Goal: Information Seeking & Learning: Learn about a topic

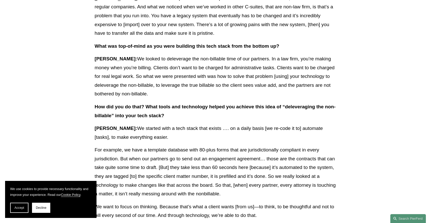
scroll to position [403, 0]
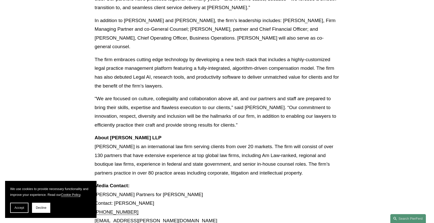
scroll to position [262, 0]
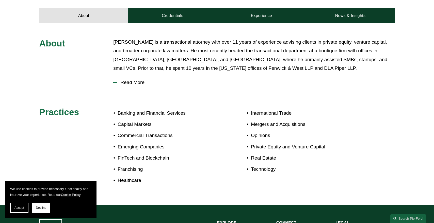
scroll to position [113, 0]
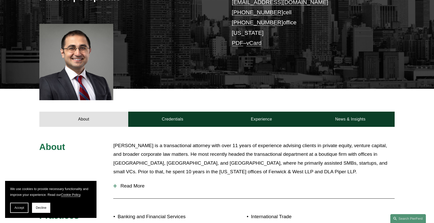
click at [125, 186] on span "Read More" at bounding box center [256, 186] width 278 height 6
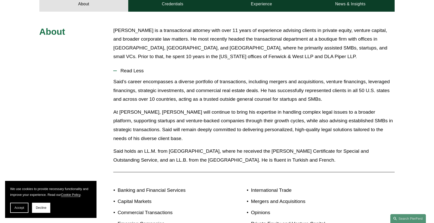
scroll to position [180, 0]
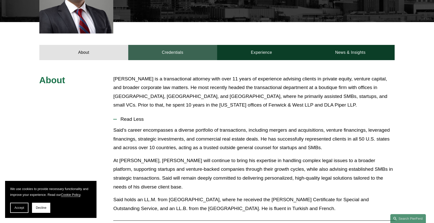
click at [161, 57] on link "Credentials" at bounding box center [172, 52] width 89 height 15
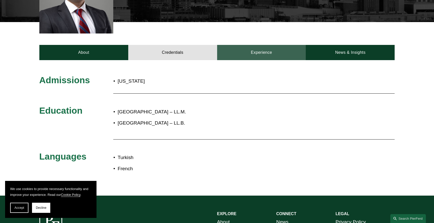
click at [231, 59] on link "Experience" at bounding box center [261, 52] width 89 height 15
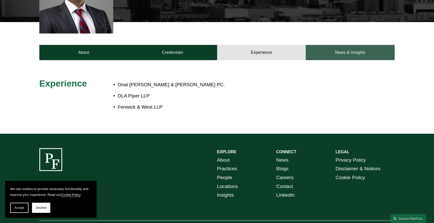
click at [325, 48] on link "News & Insights" at bounding box center [349, 52] width 89 height 15
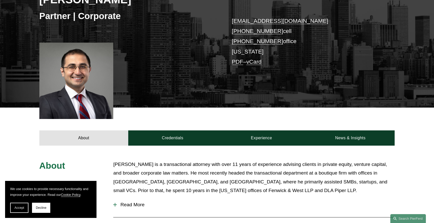
scroll to position [149, 0]
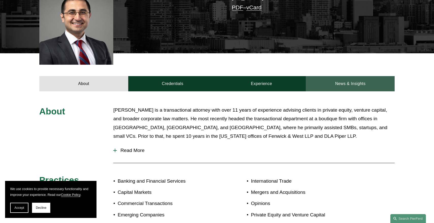
click at [337, 83] on link "News & Insights" at bounding box center [349, 83] width 89 height 15
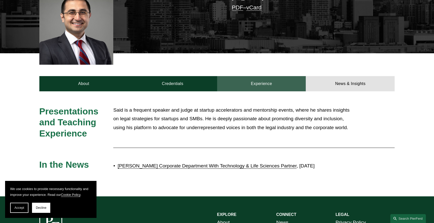
click at [277, 86] on link "Experience" at bounding box center [261, 83] width 89 height 15
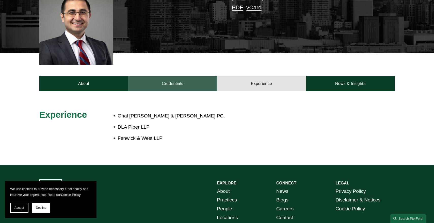
click at [166, 78] on link "Credentials" at bounding box center [172, 83] width 89 height 15
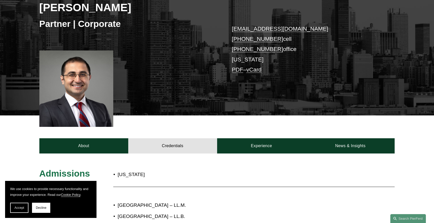
scroll to position [198, 0]
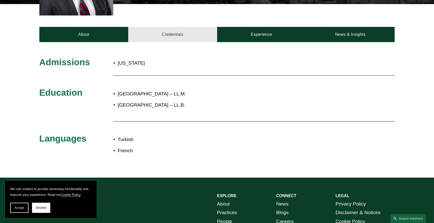
click at [172, 33] on link "Credentials" at bounding box center [172, 34] width 89 height 15
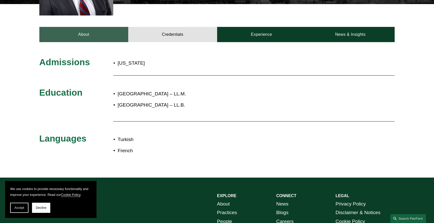
click at [94, 37] on link "About" at bounding box center [83, 34] width 89 height 15
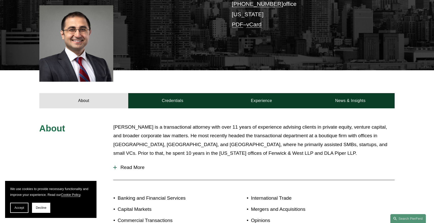
scroll to position [0, 0]
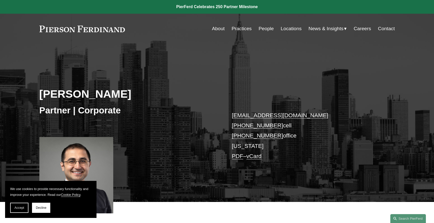
click at [262, 28] on link "People" at bounding box center [265, 29] width 15 height 10
